Goal: Information Seeking & Learning: Check status

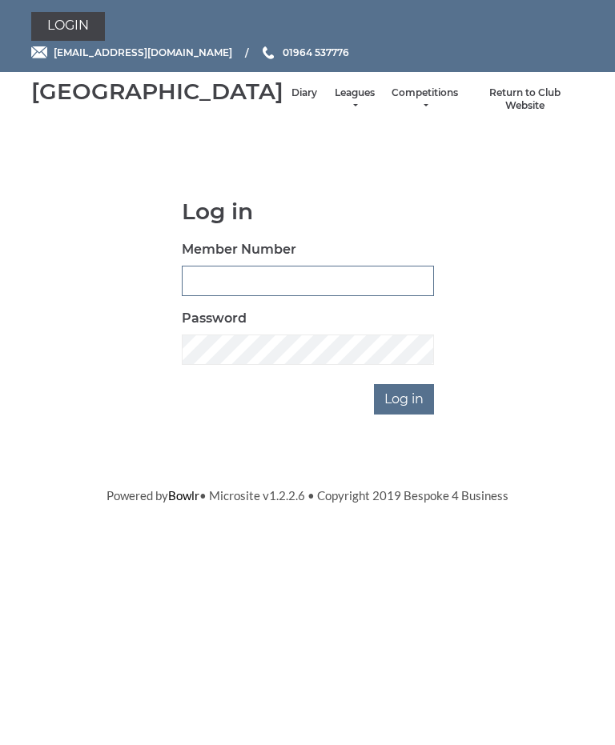
type input "0826"
click at [405, 415] on input "Log in" at bounding box center [404, 399] width 60 height 30
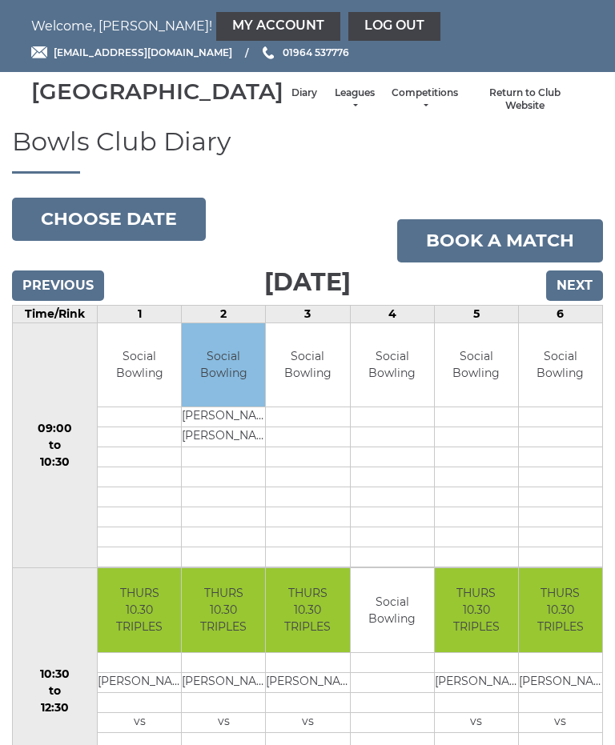
click at [333, 106] on link "Leagues" at bounding box center [354, 99] width 42 height 26
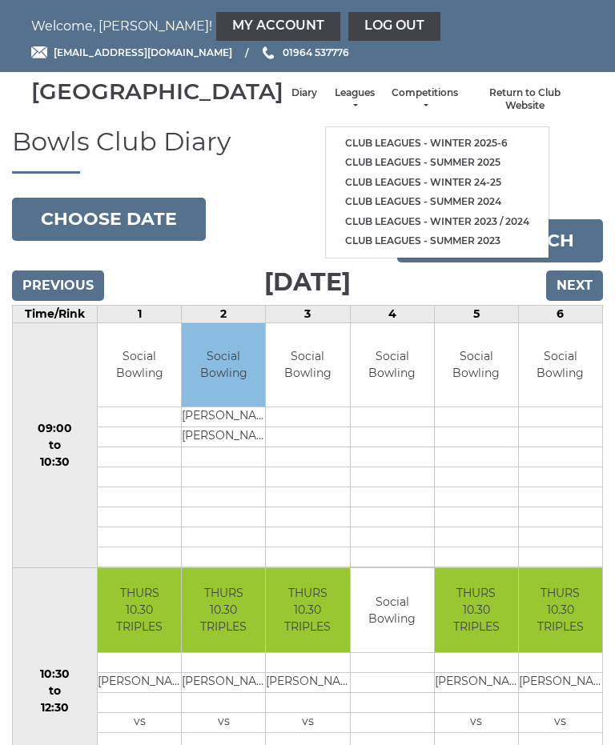
click at [418, 140] on link "Club leagues - Winter 2025-6" at bounding box center [437, 144] width 222 height 20
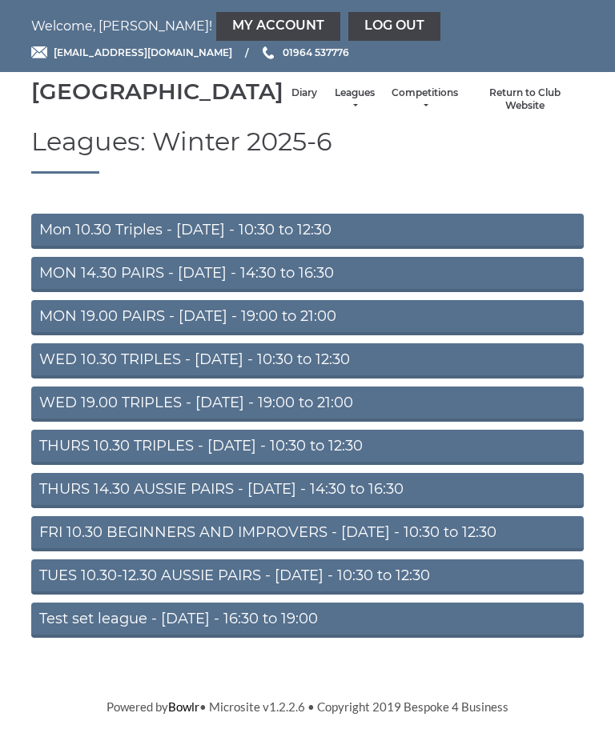
click at [439, 375] on link "WED 10.30 TRIPLES - [DATE] - 10:30 to 12:30" at bounding box center [307, 360] width 552 height 35
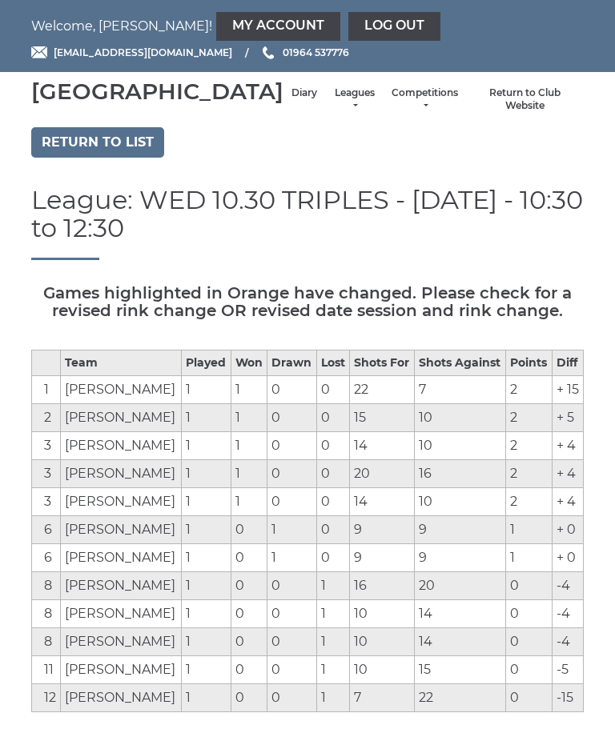
click at [399, 376] on th "Shots For" at bounding box center [381, 364] width 65 height 26
click at [108, 157] on link "Return to list" at bounding box center [97, 142] width 133 height 30
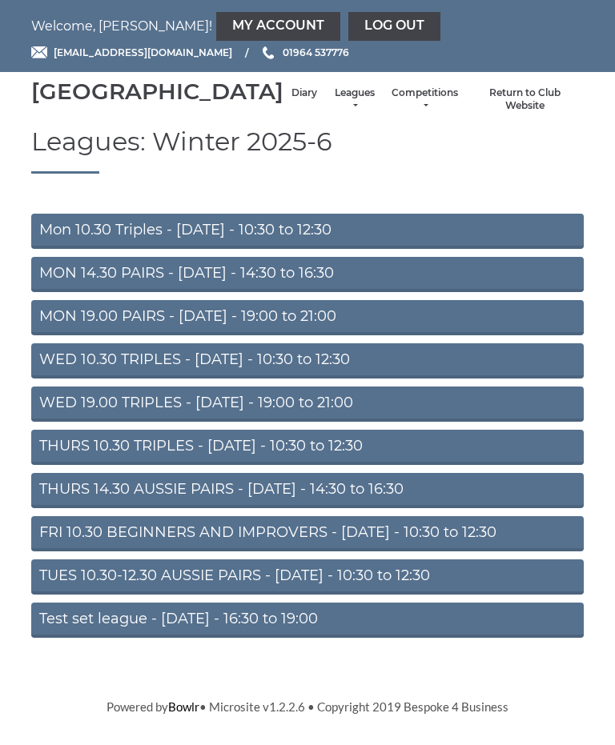
click at [365, 465] on link "THURS 10.30 TRIPLES - [DATE] - 10:30 to 12:30" at bounding box center [307, 447] width 552 height 35
